Goal: Task Accomplishment & Management: Manage account settings

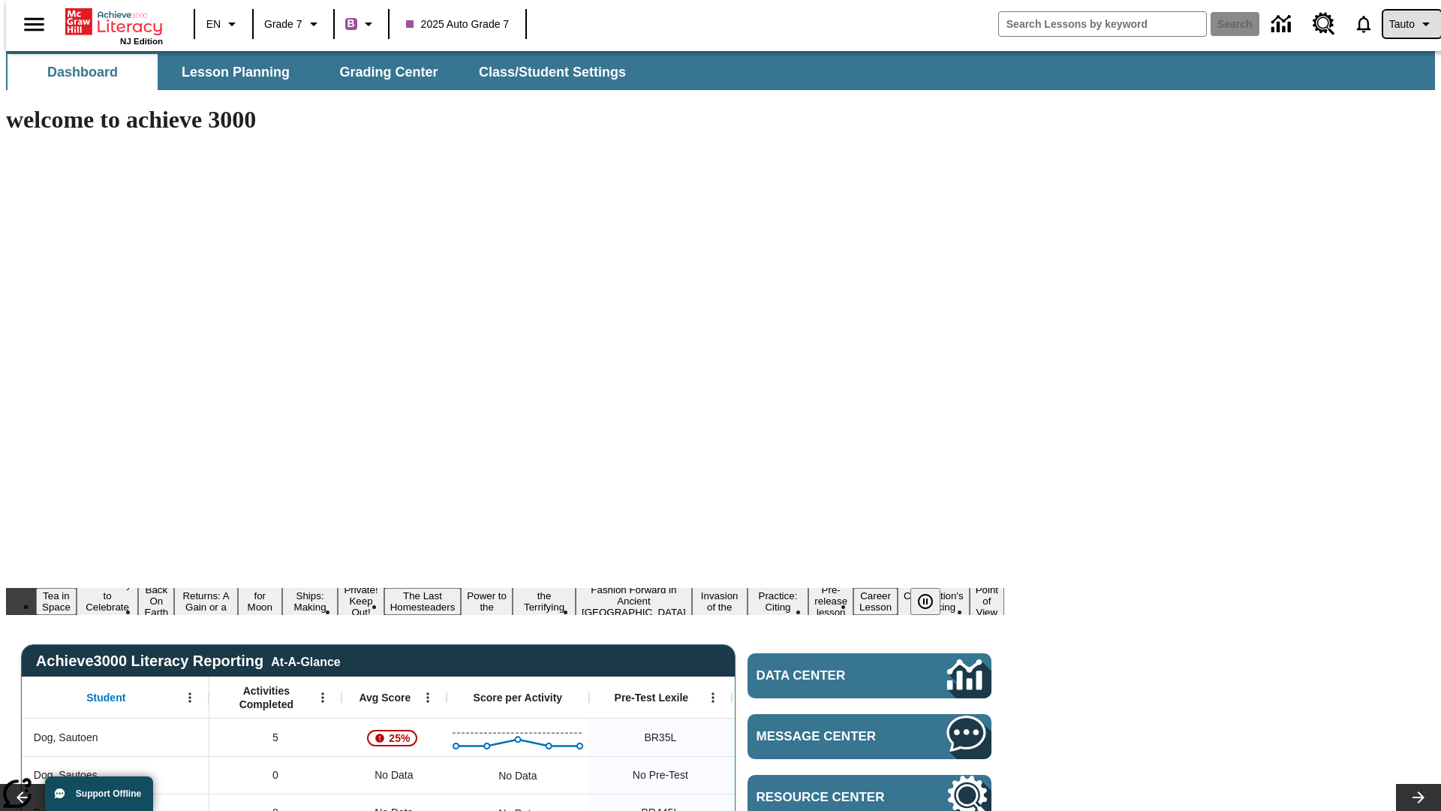
click at [1404, 24] on span "Tauto" at bounding box center [1402, 25] width 26 height 16
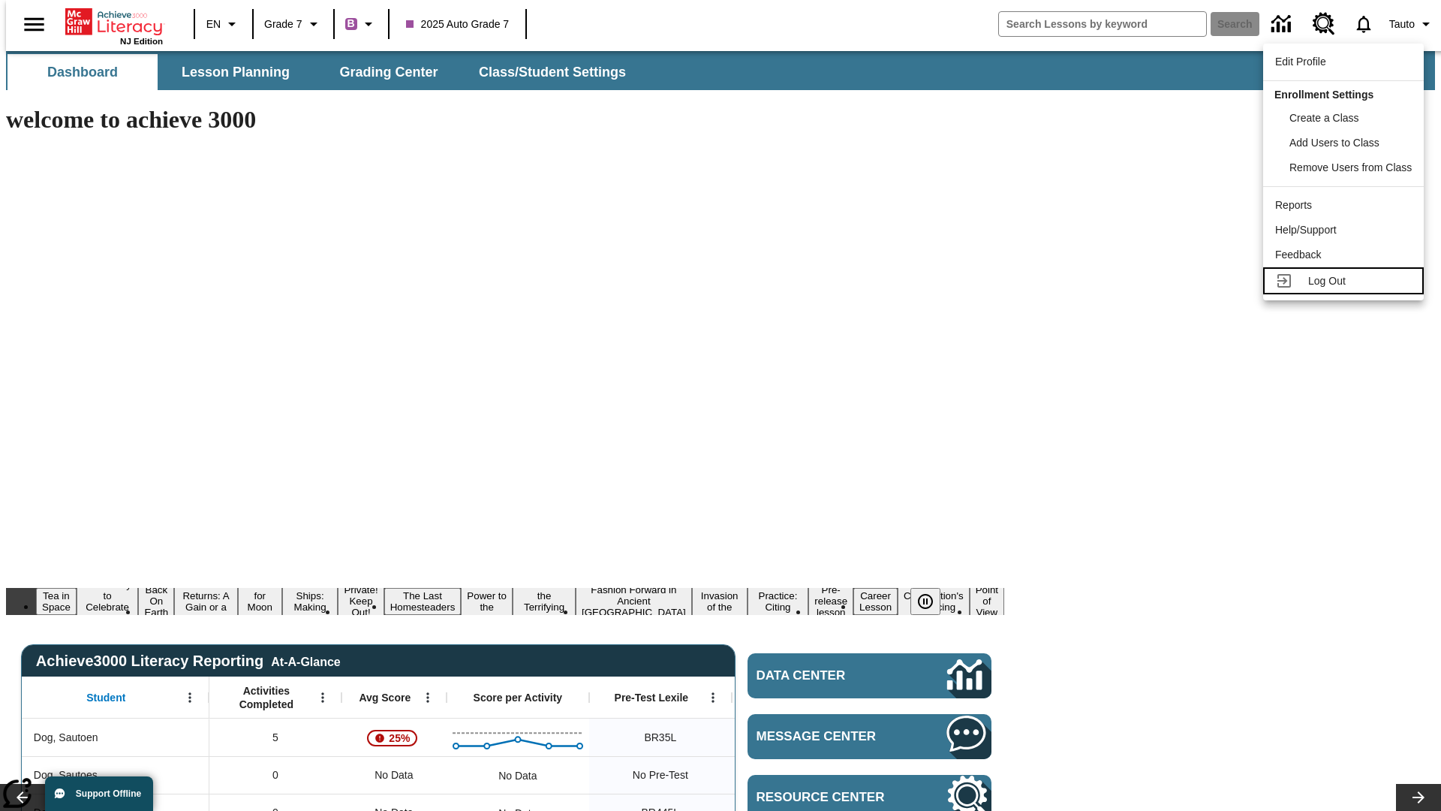
click at [1346, 281] on span "Log Out" at bounding box center [1327, 281] width 38 height 12
